Goal: Task Accomplishment & Management: Manage account settings

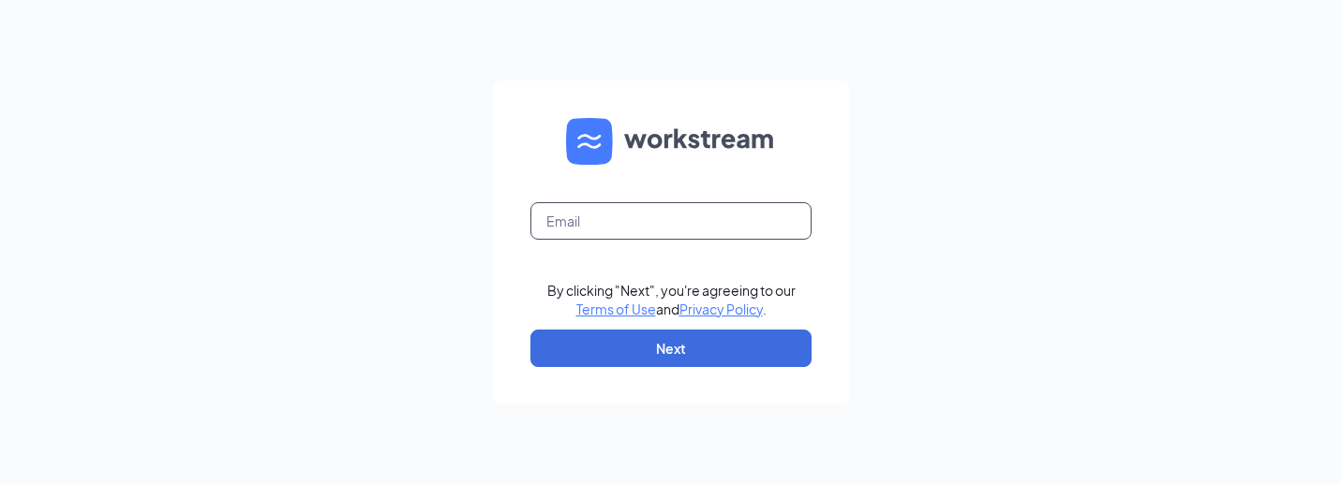
click at [621, 224] on input "text" at bounding box center [670, 220] width 281 height 37
type input "a.compton117@gmail.com"
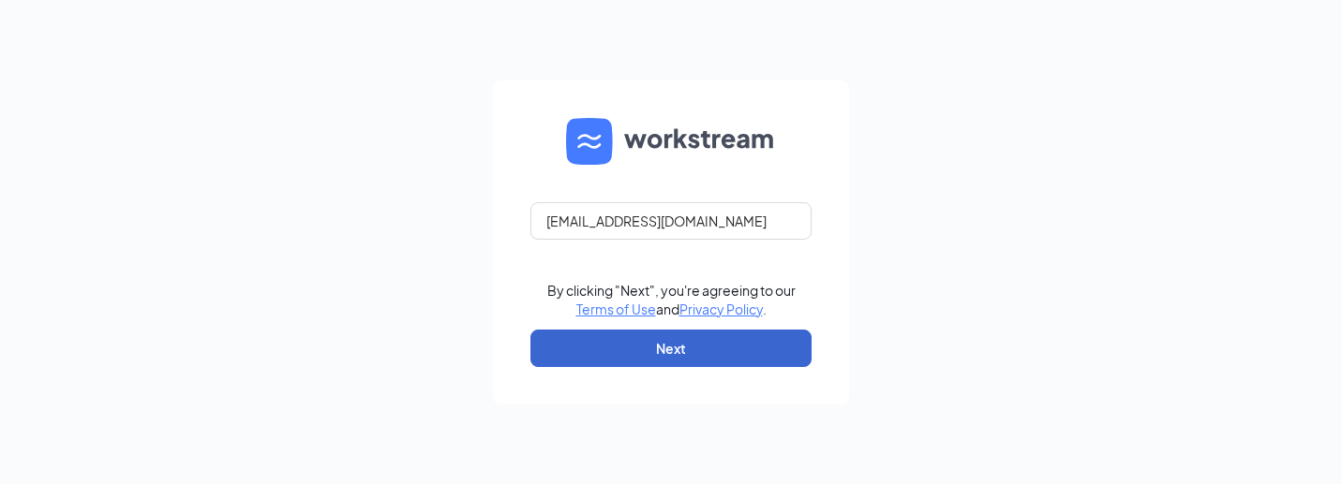
click at [658, 347] on button "Next" at bounding box center [670, 348] width 281 height 37
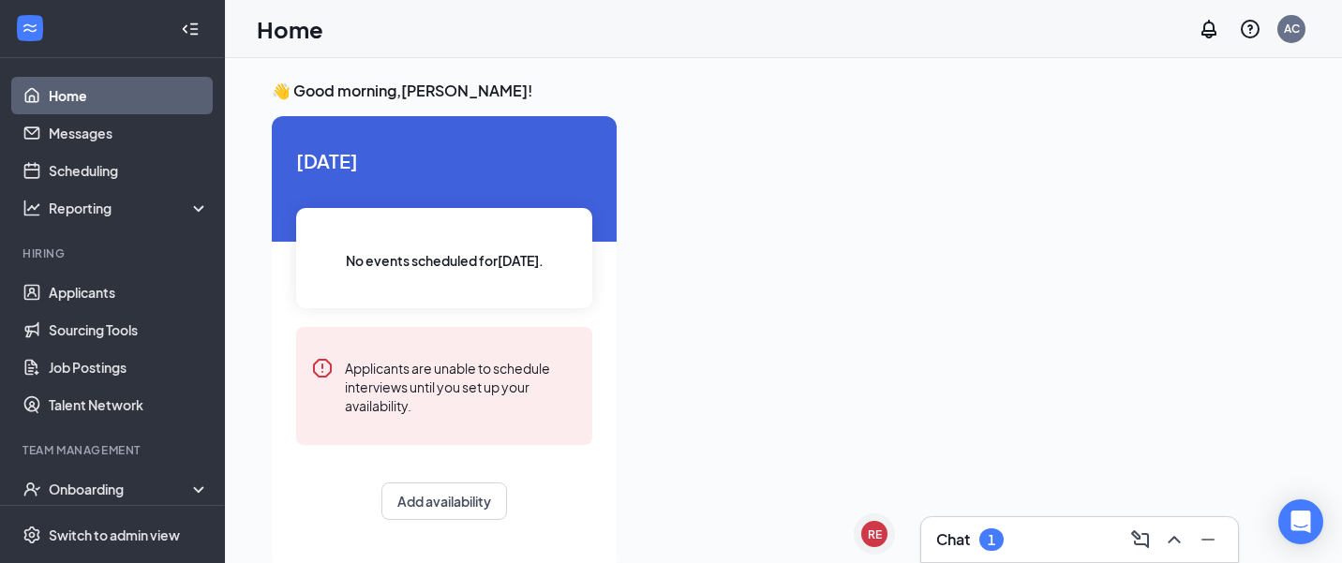
click at [1021, 542] on div "Chat 1" at bounding box center [1079, 540] width 287 height 30
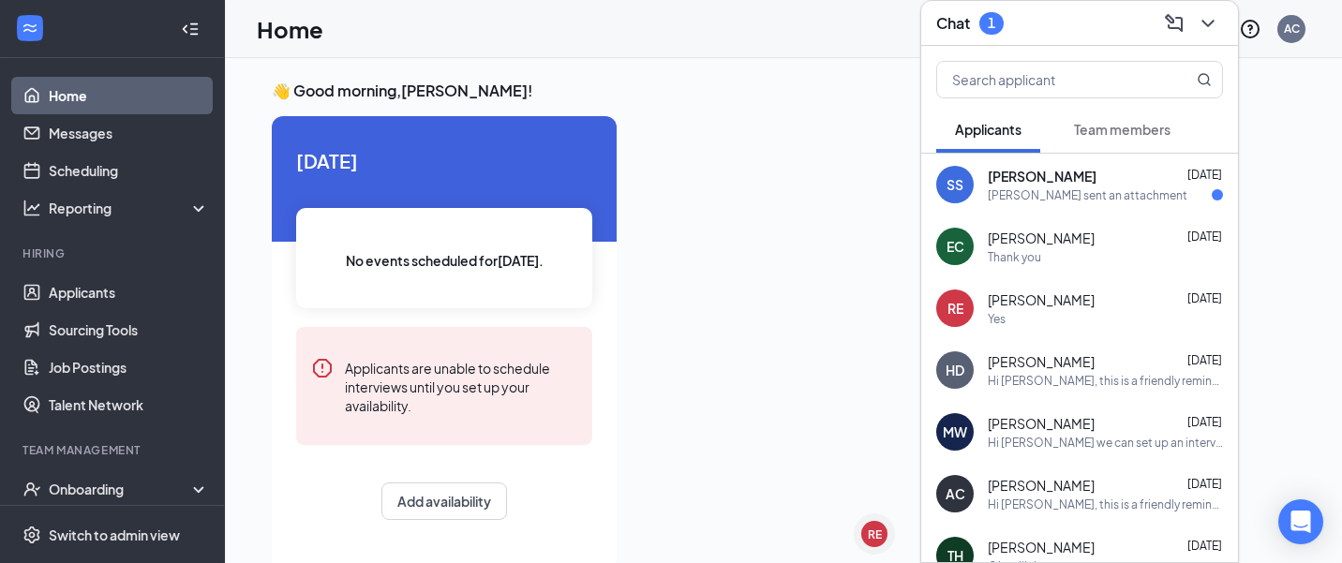
click at [1050, 183] on span "[PERSON_NAME]" at bounding box center [1041, 176] width 109 height 19
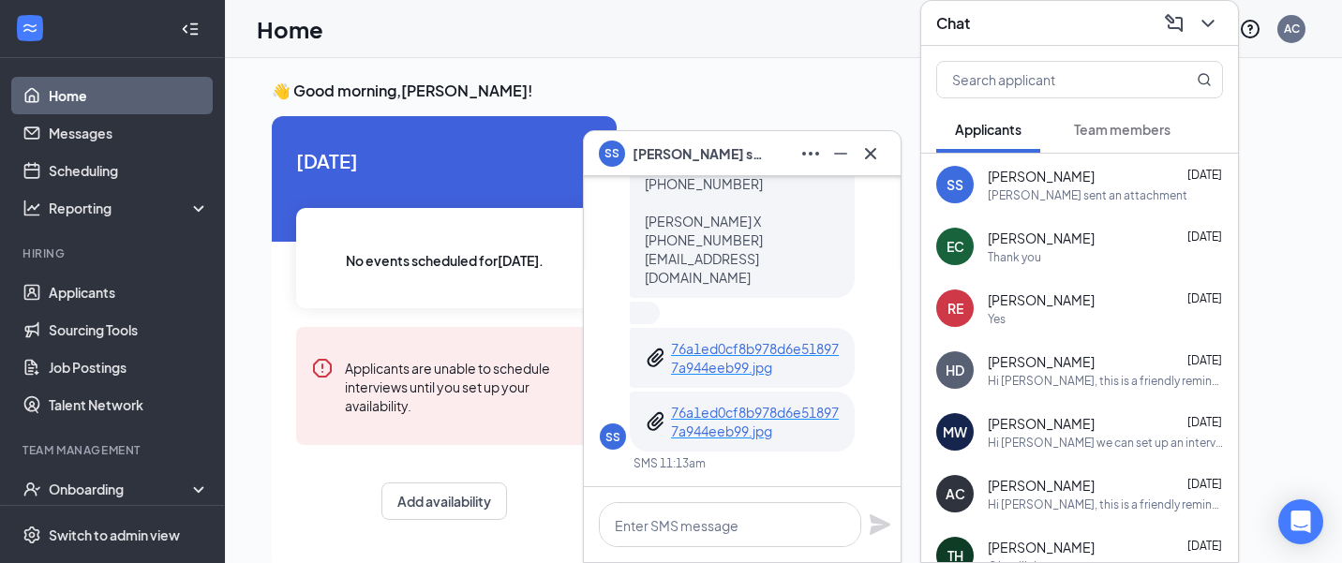
click at [789, 81] on h3 "👋 Good morning, [PERSON_NAME] !" at bounding box center [783, 91] width 1023 height 21
click at [70, 294] on link "Applicants" at bounding box center [129, 292] width 160 height 37
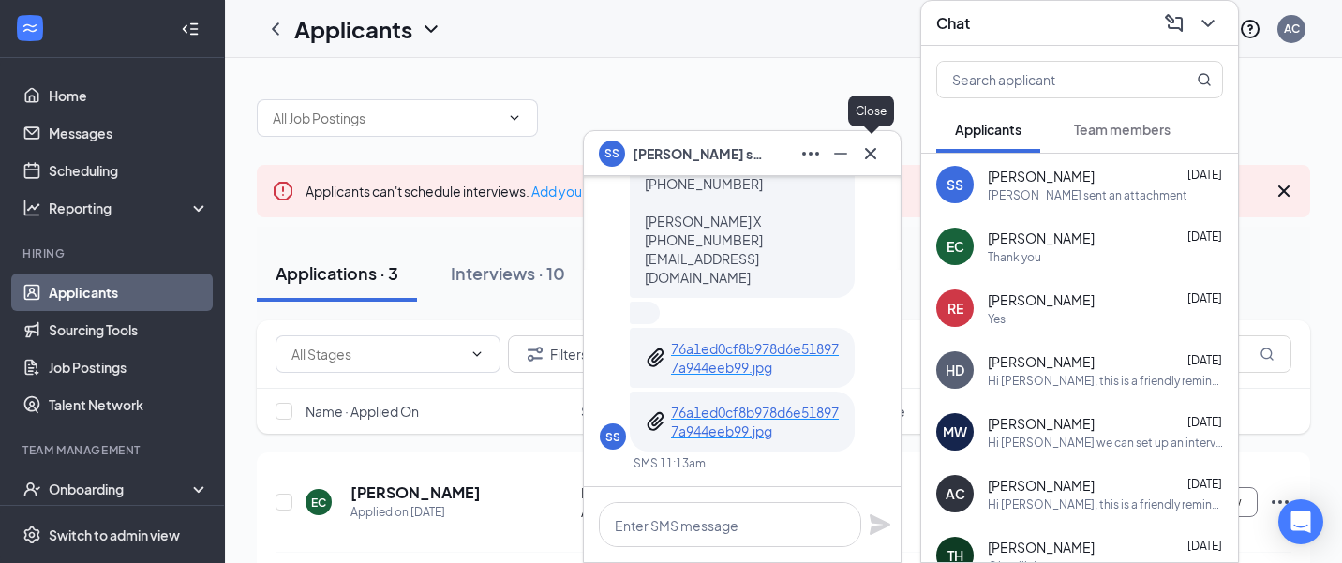
click at [873, 157] on icon "Cross" at bounding box center [870, 153] width 22 height 22
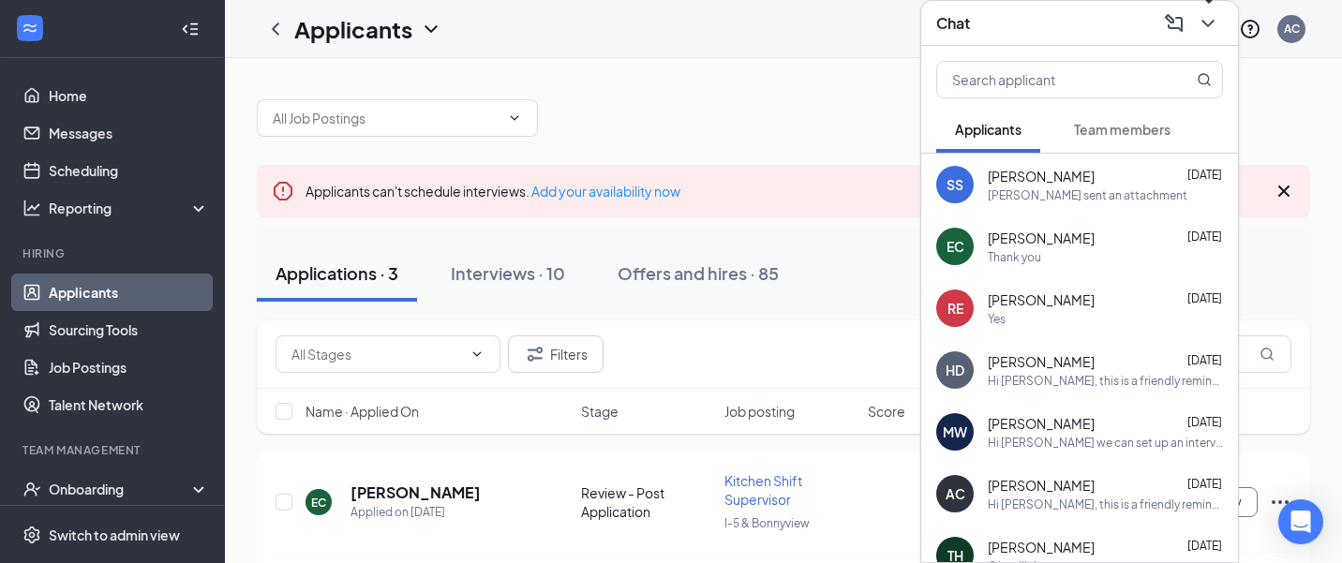
click at [1212, 26] on icon "ChevronDown" at bounding box center [1207, 23] width 22 height 22
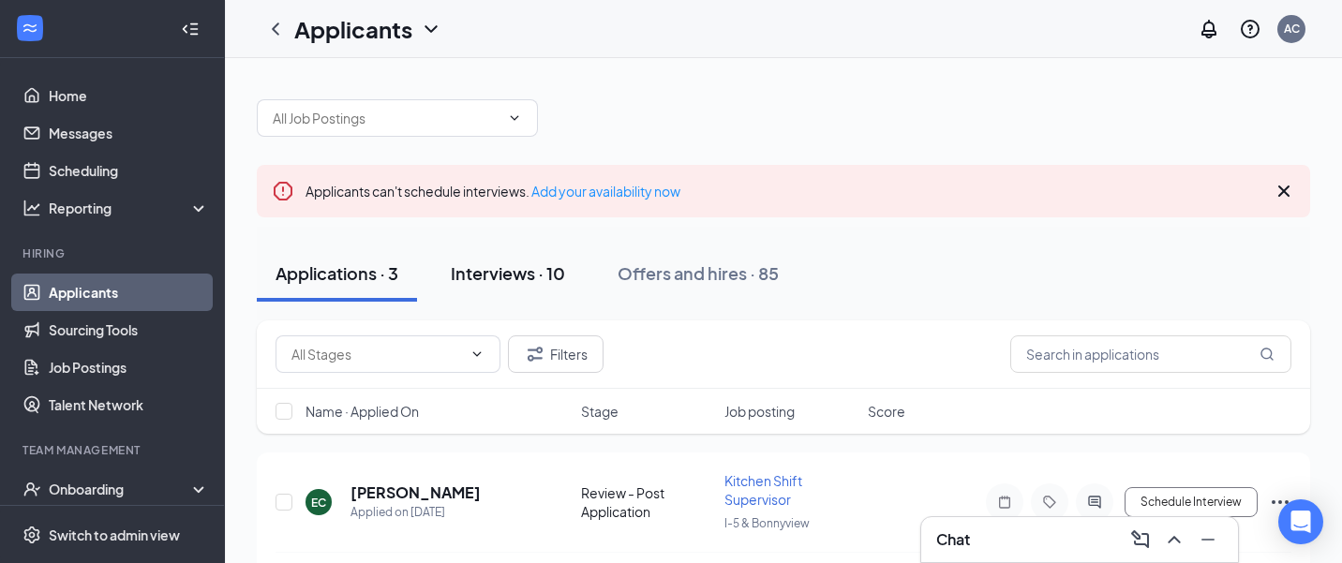
click at [473, 274] on div "Interviews · 10" at bounding box center [508, 272] width 114 height 23
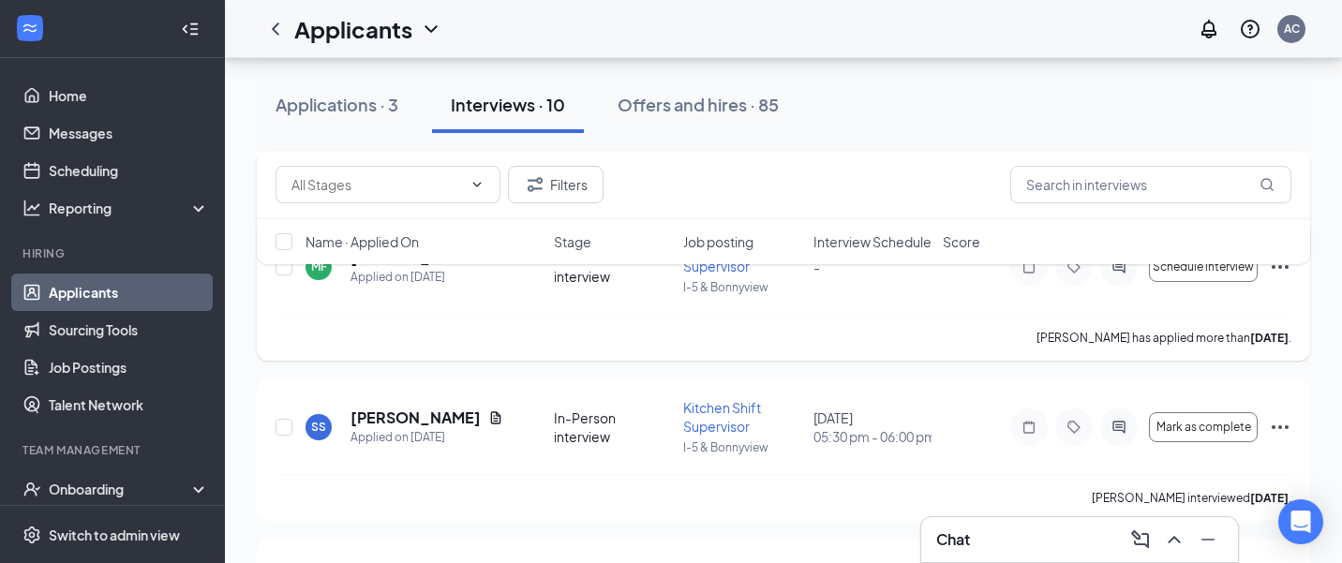
scroll to position [401, 0]
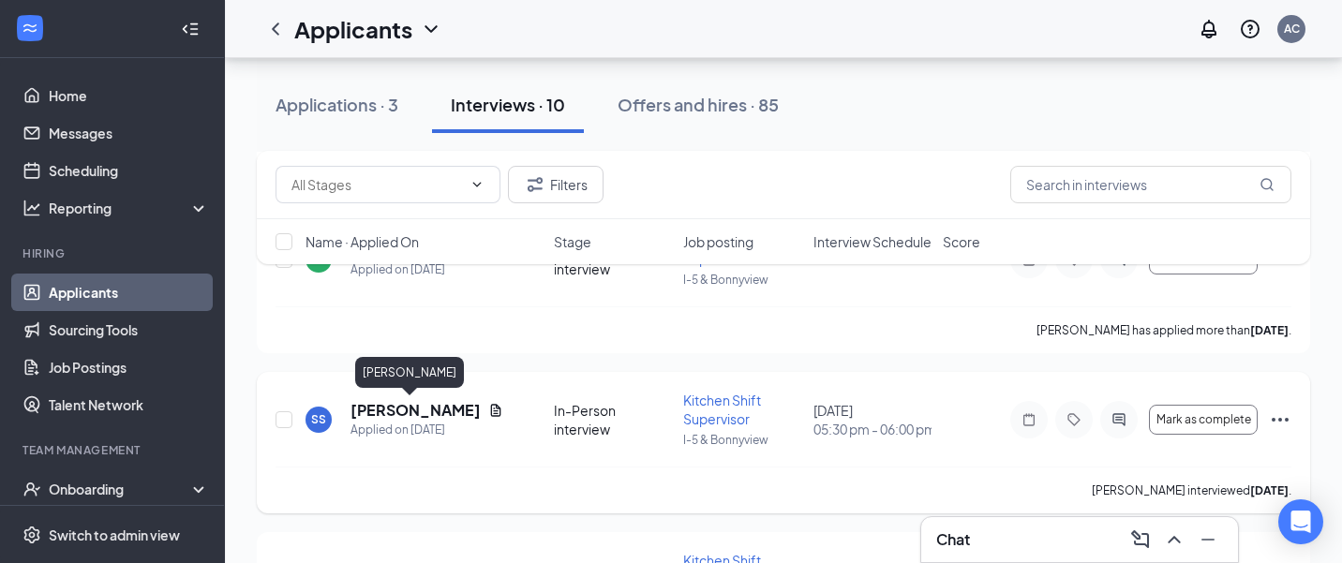
click at [388, 411] on h5 "[PERSON_NAME]" at bounding box center [415, 410] width 130 height 21
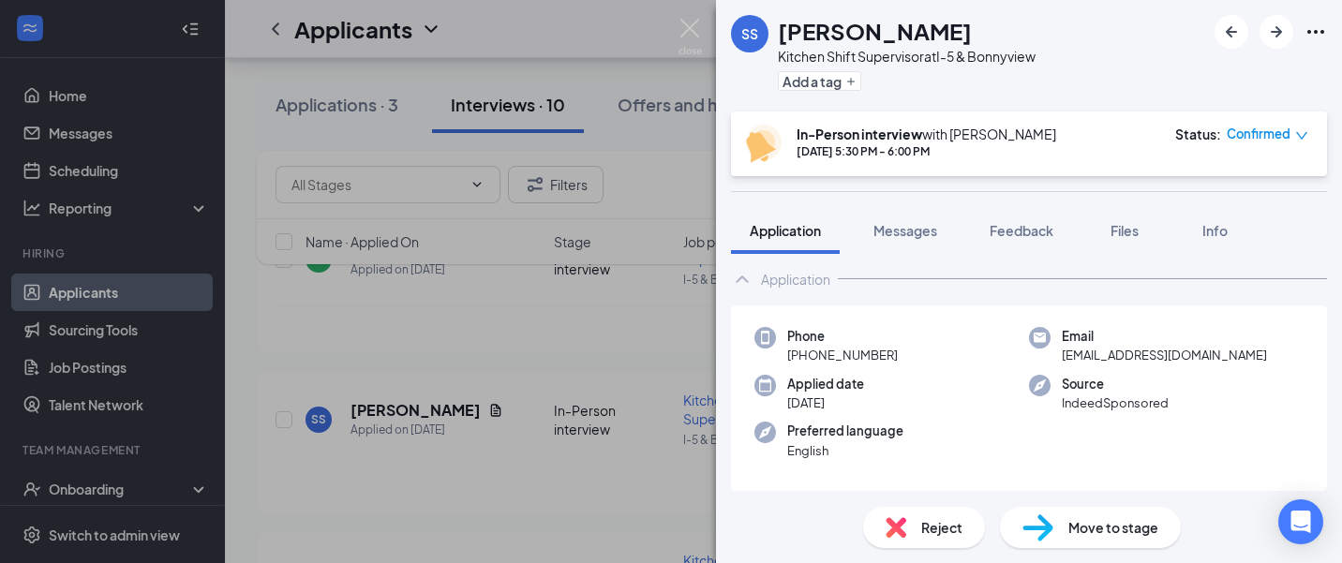
scroll to position [34, 0]
drag, startPoint x: 1202, startPoint y: 351, endPoint x: 1063, endPoint y: 358, distance: 138.8
click at [1063, 358] on div "Email [EMAIL_ADDRESS][DOMAIN_NAME]" at bounding box center [1166, 343] width 274 height 38
copy span "[EMAIL_ADDRESS][DOMAIN_NAME]"
